Goal: Find specific page/section: Find specific page/section

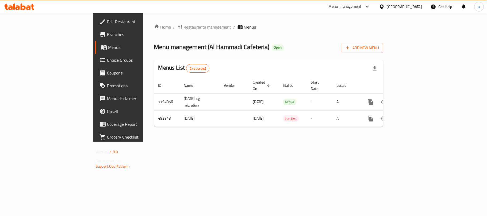
click at [24, 3] on div at bounding box center [19, 6] width 39 height 11
click at [25, 7] on icon at bounding box center [23, 6] width 5 height 6
click at [22, 5] on icon at bounding box center [19, 6] width 30 height 6
